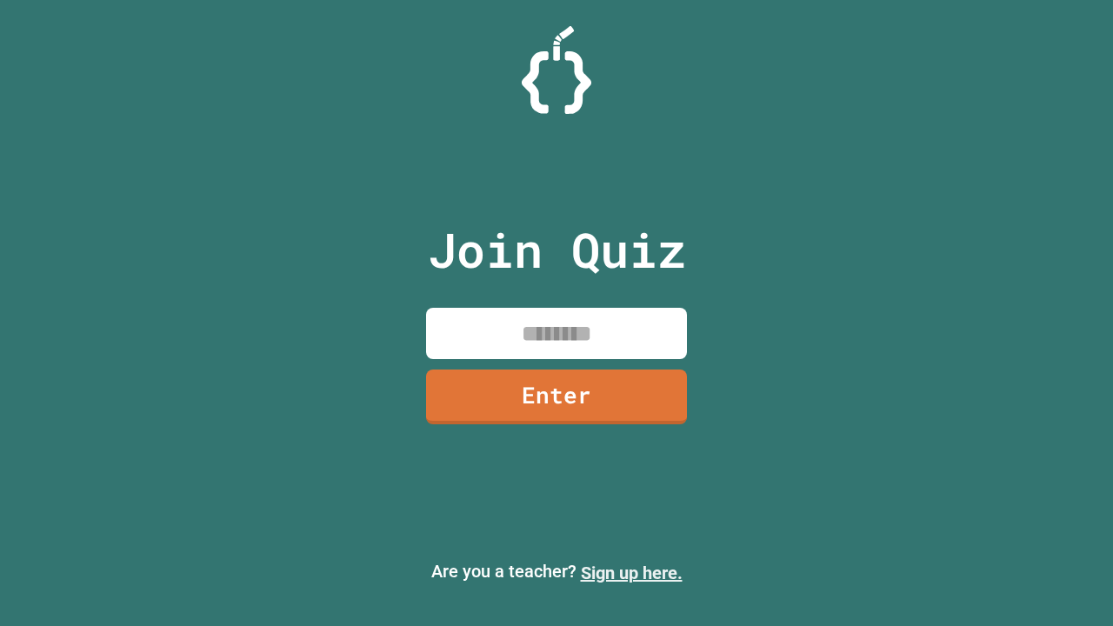
click at [631, 573] on link "Sign up here." at bounding box center [632, 573] width 102 height 21
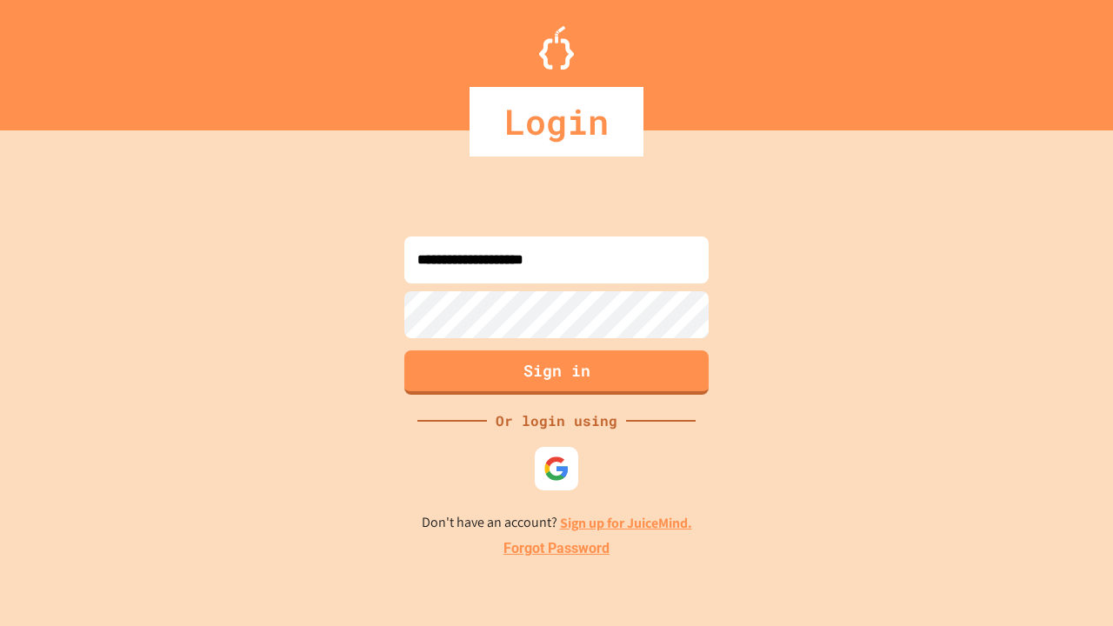
type input "**********"
